Goal: Information Seeking & Learning: Learn about a topic

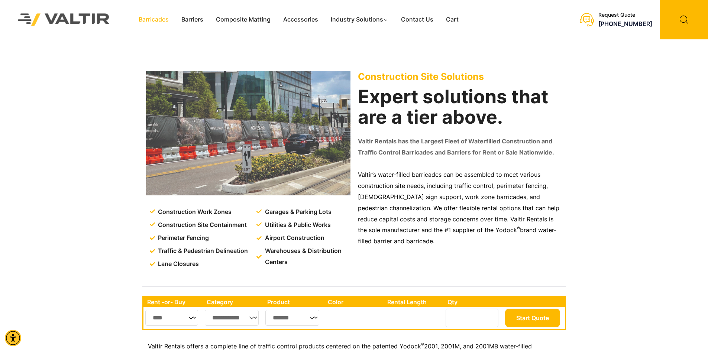
click at [155, 19] on link "Barricades" at bounding box center [153, 19] width 43 height 11
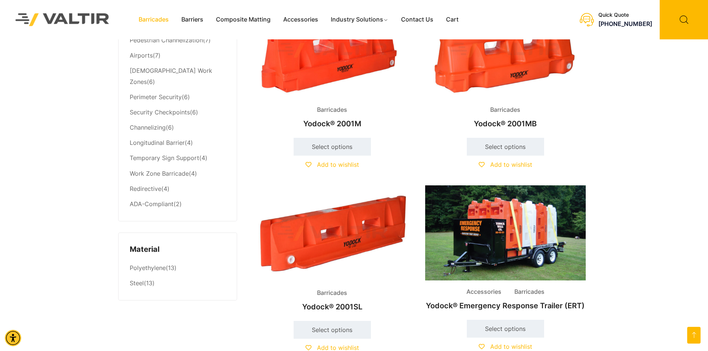
scroll to position [347, 0]
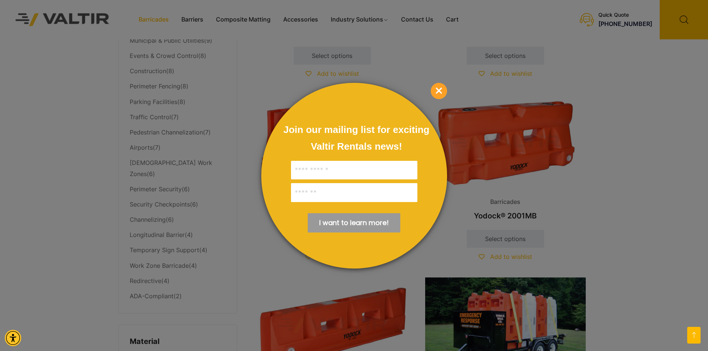
click at [436, 93] on span "×" at bounding box center [439, 91] width 16 height 16
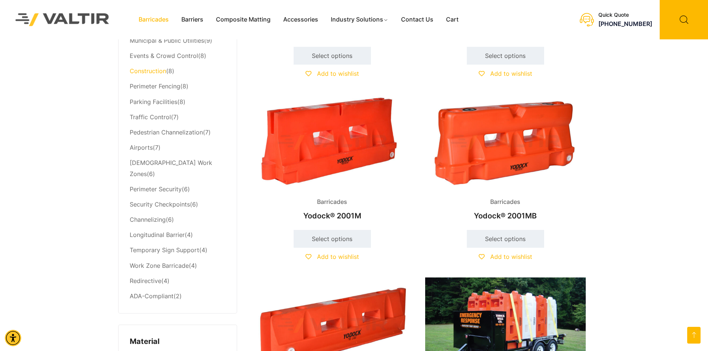
click at [157, 73] on link "Construction" at bounding box center [148, 70] width 36 height 7
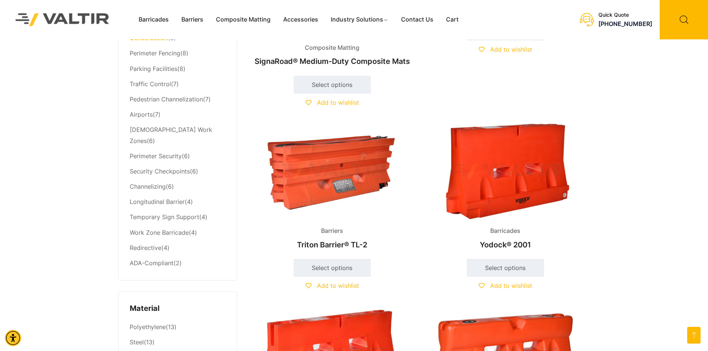
scroll to position [347, 0]
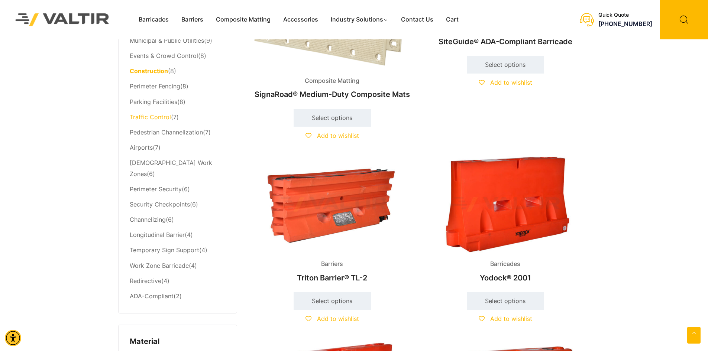
click at [166, 119] on link "Traffic Control" at bounding box center [150, 116] width 41 height 7
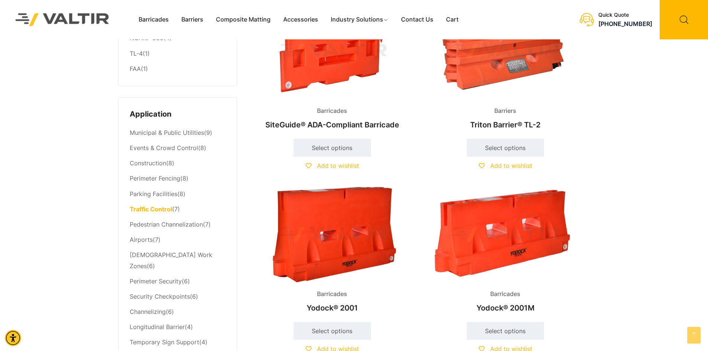
scroll to position [149, 0]
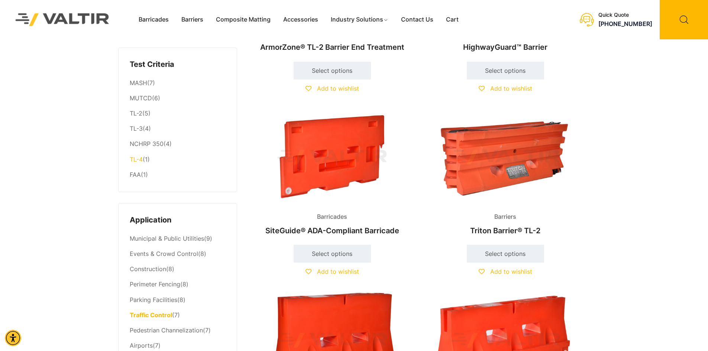
click at [136, 159] on link "TL-4" at bounding box center [136, 159] width 13 height 7
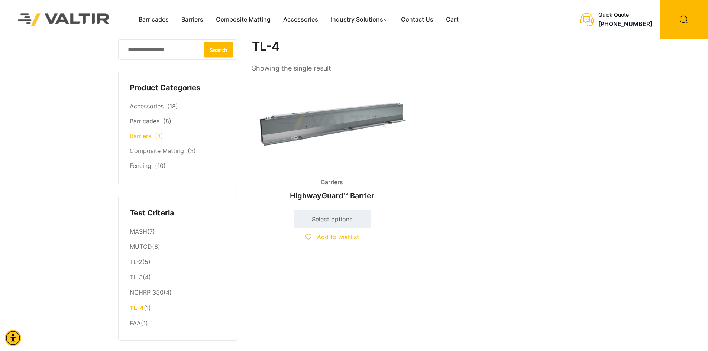
click at [139, 137] on link "Barriers" at bounding box center [141, 135] width 22 height 7
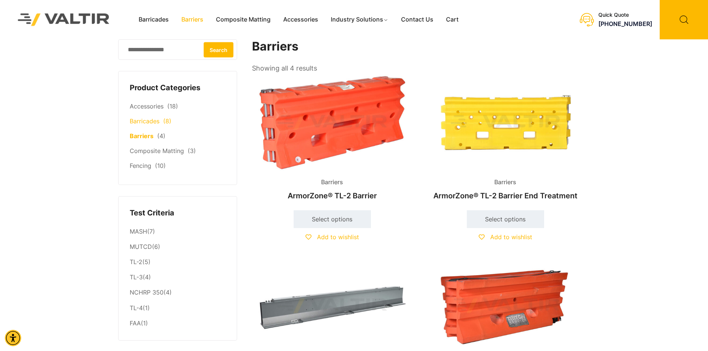
click at [146, 125] on link "Barricades" at bounding box center [145, 121] width 30 height 7
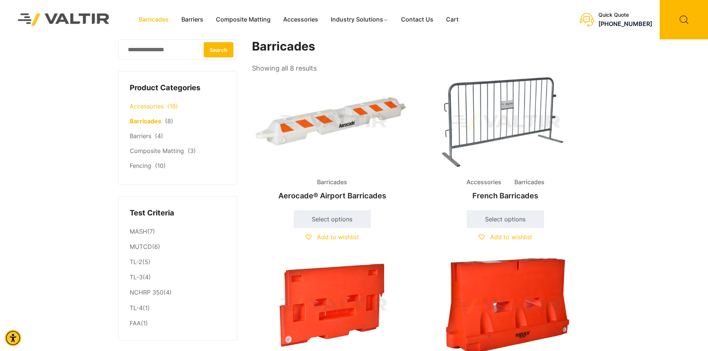
click at [154, 110] on link "Accessories" at bounding box center [147, 106] width 34 height 7
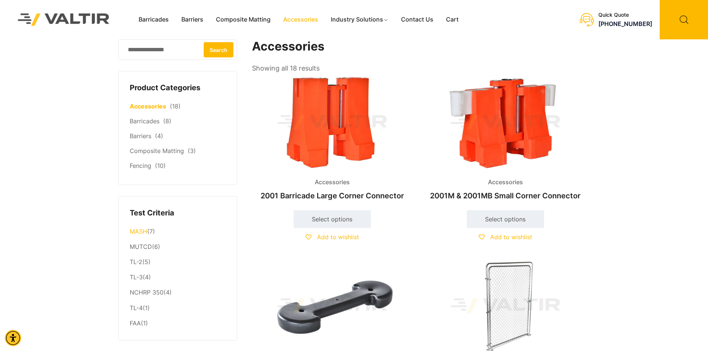
click at [144, 230] on link "MASH" at bounding box center [138, 231] width 17 height 7
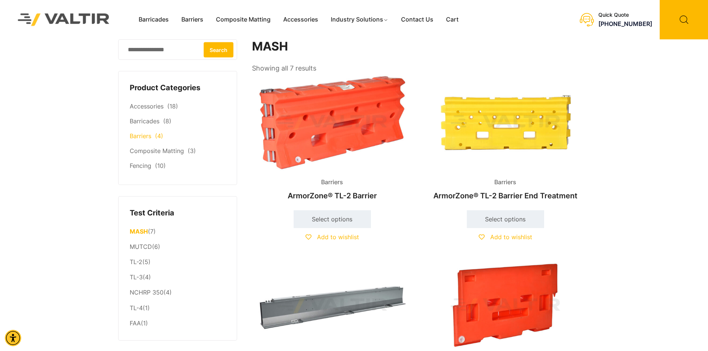
click at [142, 136] on link "Barriers" at bounding box center [141, 135] width 22 height 7
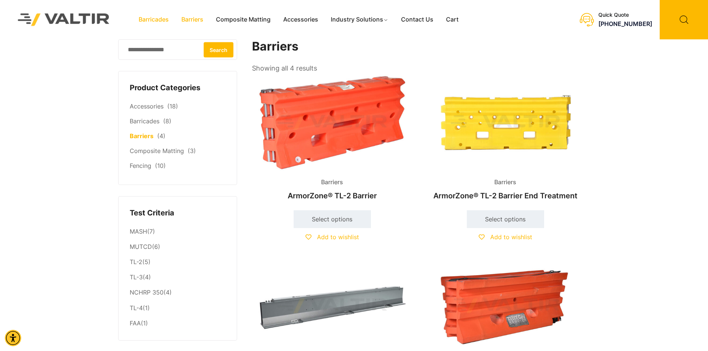
click at [154, 20] on link "Barricades" at bounding box center [153, 19] width 43 height 11
